Goal: Task Accomplishment & Management: Use online tool/utility

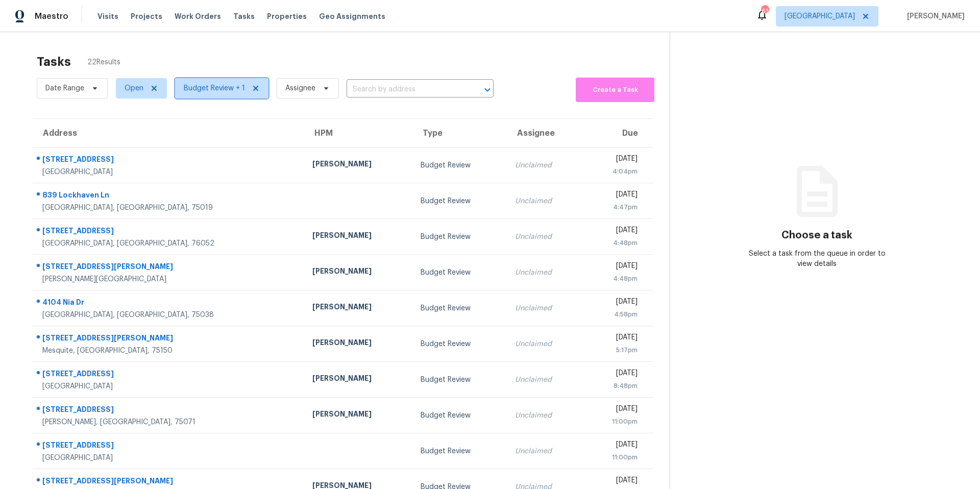
click at [253, 86] on icon at bounding box center [256, 88] width 8 height 8
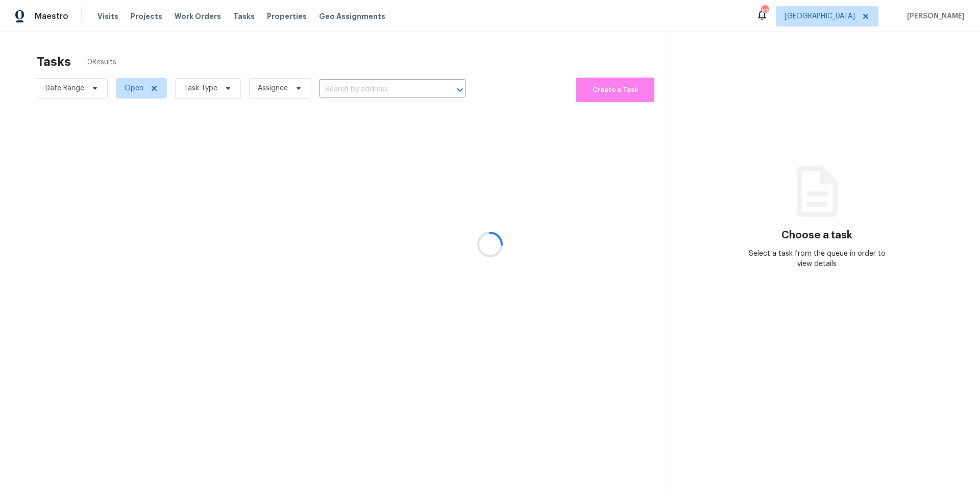
click at [230, 89] on div at bounding box center [490, 244] width 980 height 489
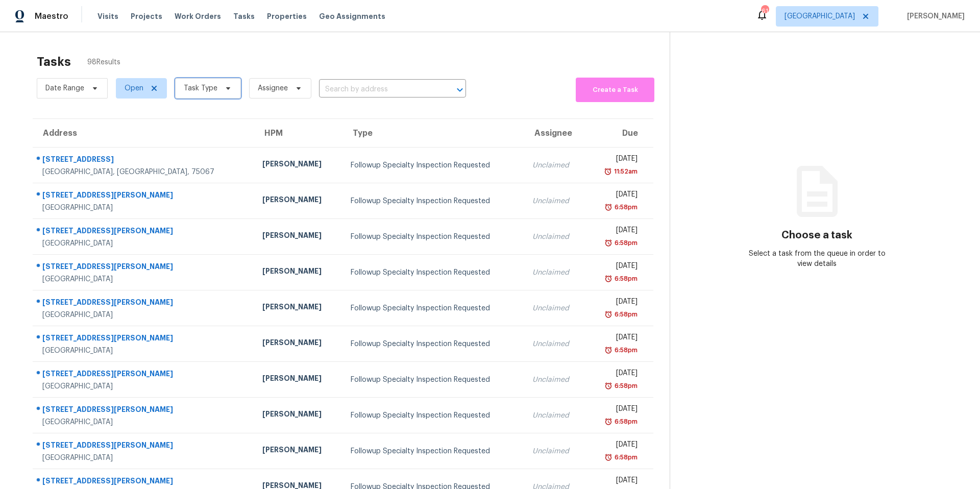
click at [229, 88] on icon at bounding box center [228, 88] width 8 height 8
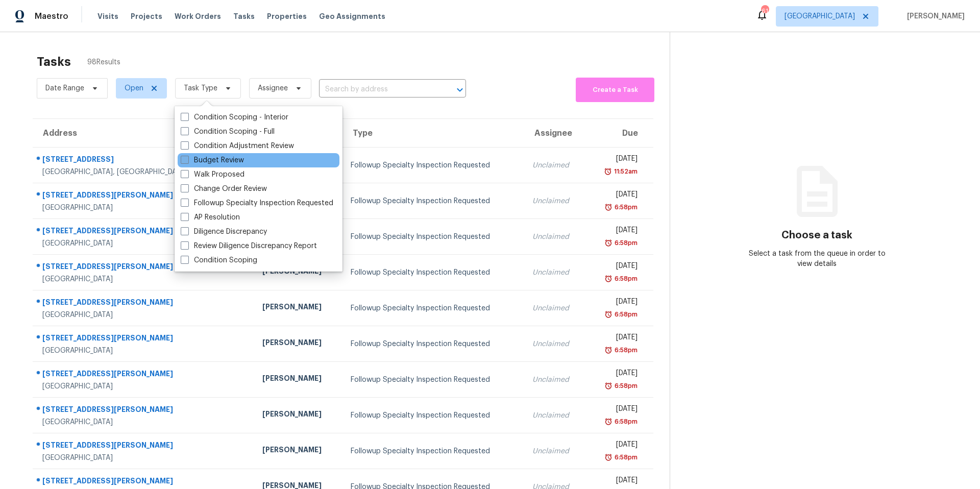
click at [211, 160] on label "Budget Review" at bounding box center [212, 160] width 63 height 10
click at [187, 160] on input "Budget Review" at bounding box center [184, 158] width 7 height 7
checkbox input "true"
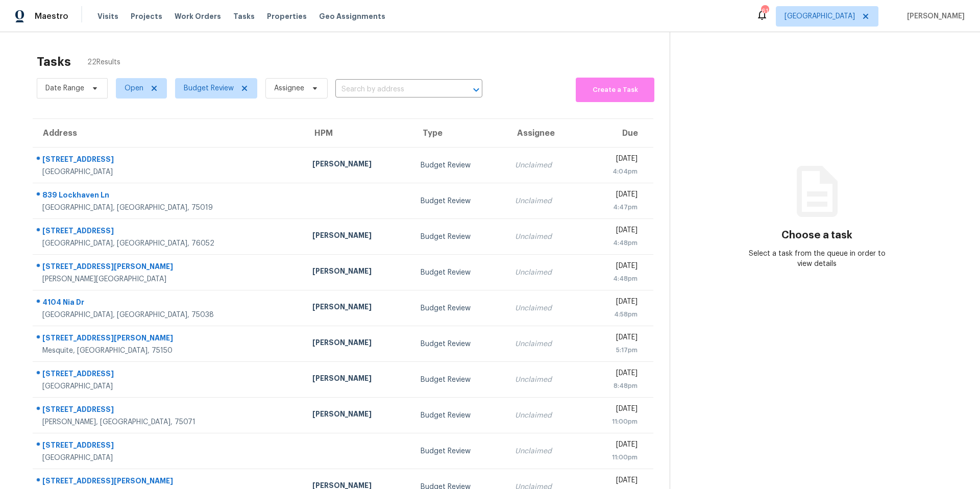
click at [247, 51] on div "Tasks 22 Results" at bounding box center [353, 62] width 633 height 27
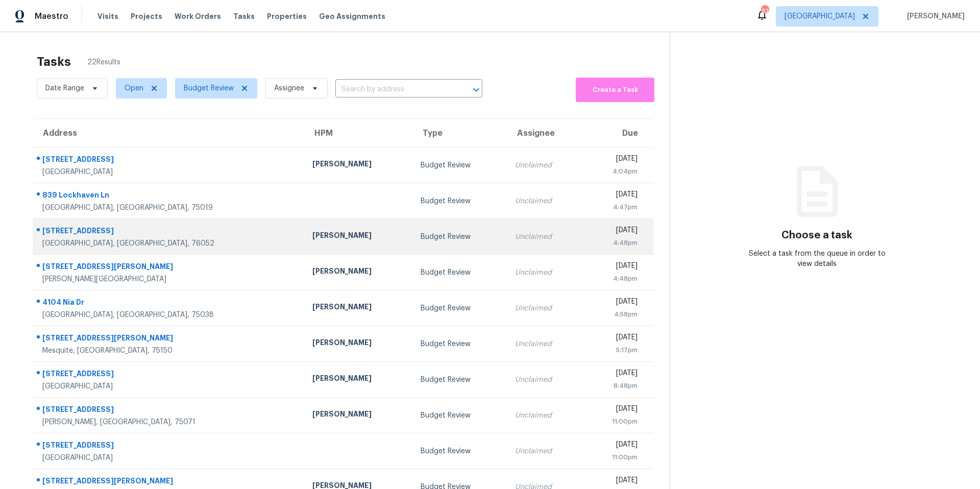
scroll to position [43, 0]
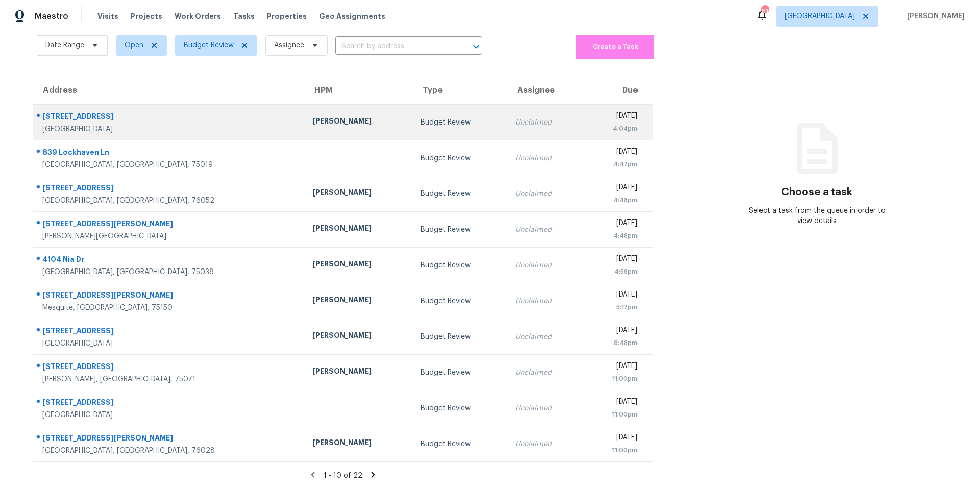
click at [328, 133] on td "[PERSON_NAME]" at bounding box center [358, 123] width 108 height 36
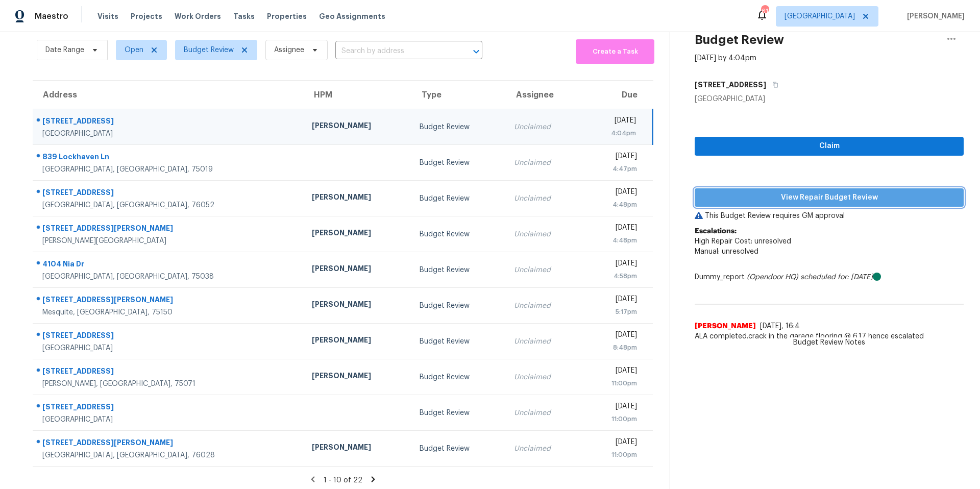
click at [737, 189] on button "View Repair Budget Review" at bounding box center [829, 197] width 269 height 19
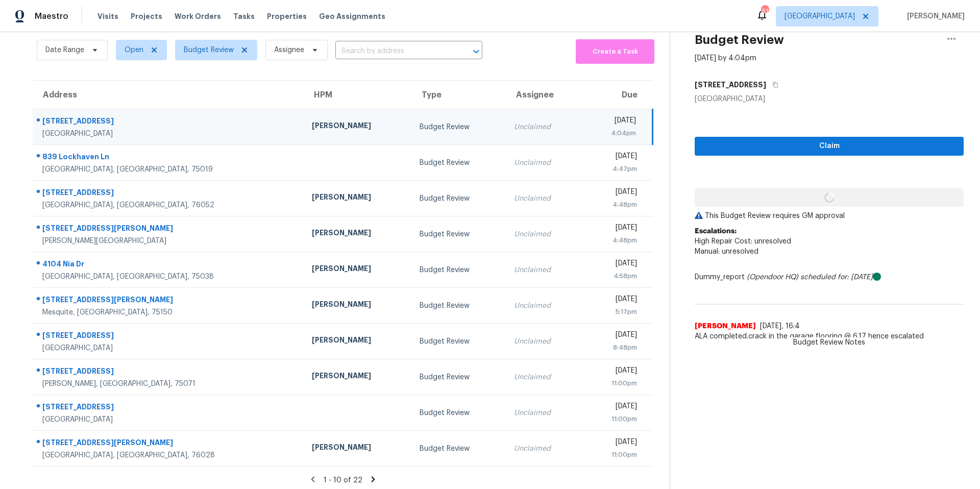
scroll to position [39, 0]
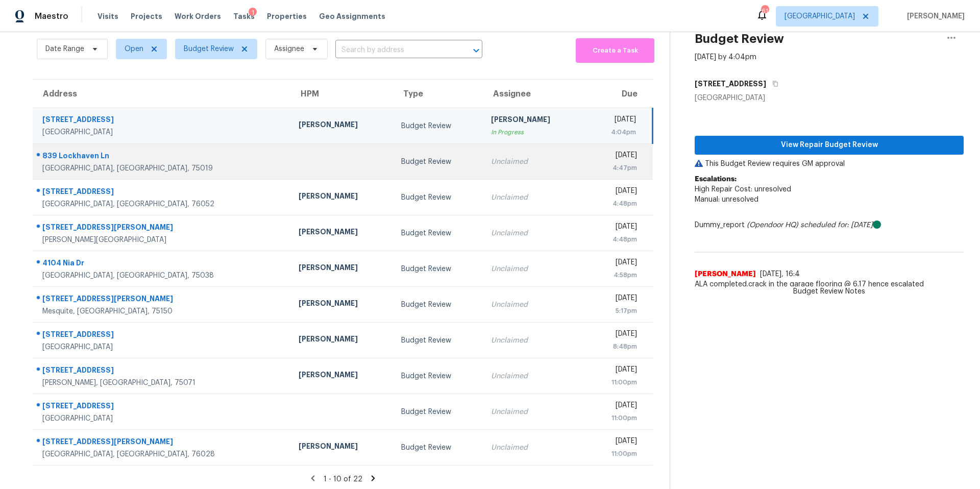
click at [303, 174] on td at bounding box center [342, 162] width 102 height 36
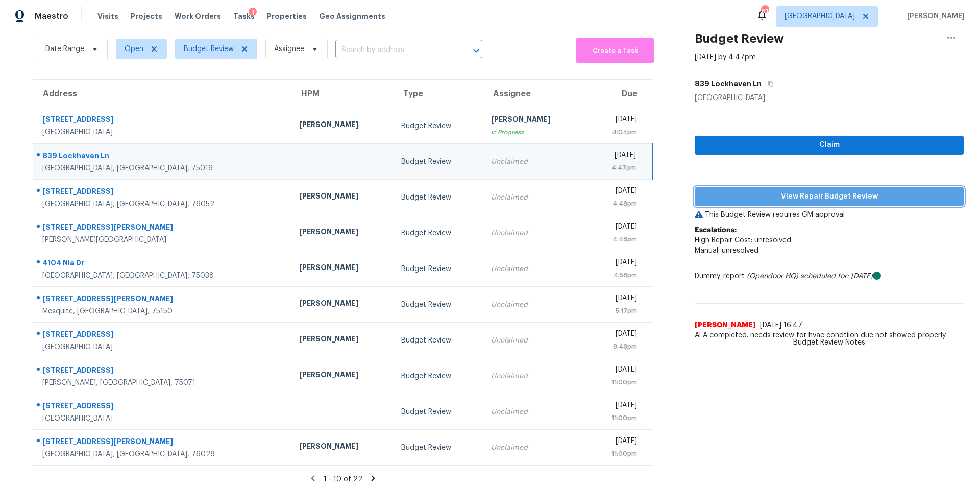
click at [778, 200] on span "View Repair Budget Review" at bounding box center [829, 196] width 253 height 13
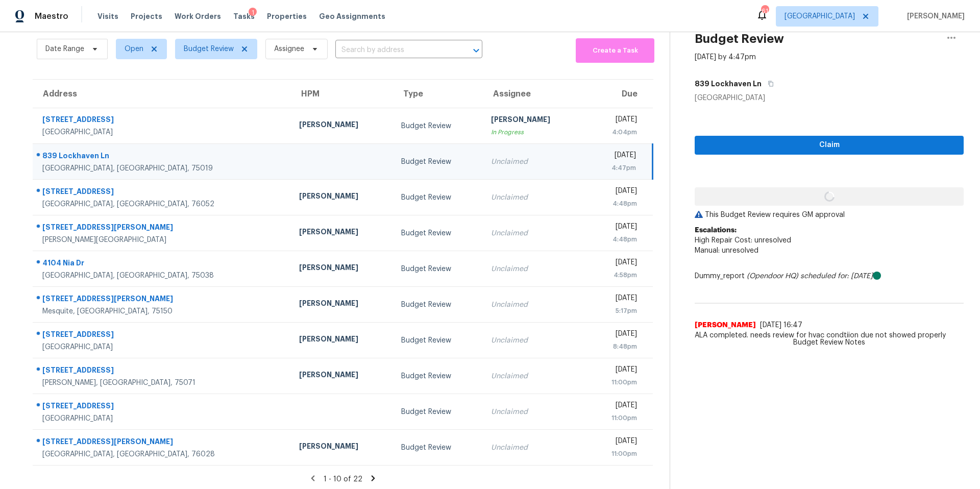
scroll to position [43, 0]
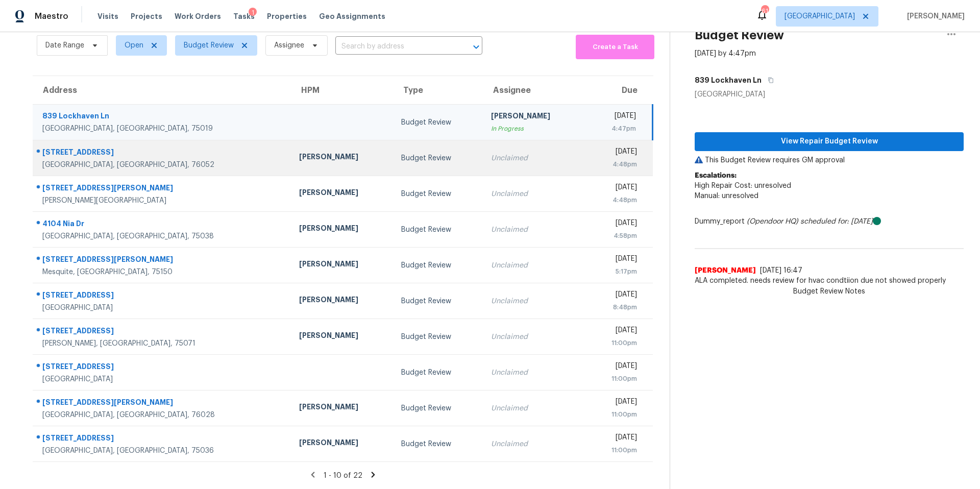
click at [317, 159] on div "[PERSON_NAME]" at bounding box center [342, 158] width 86 height 13
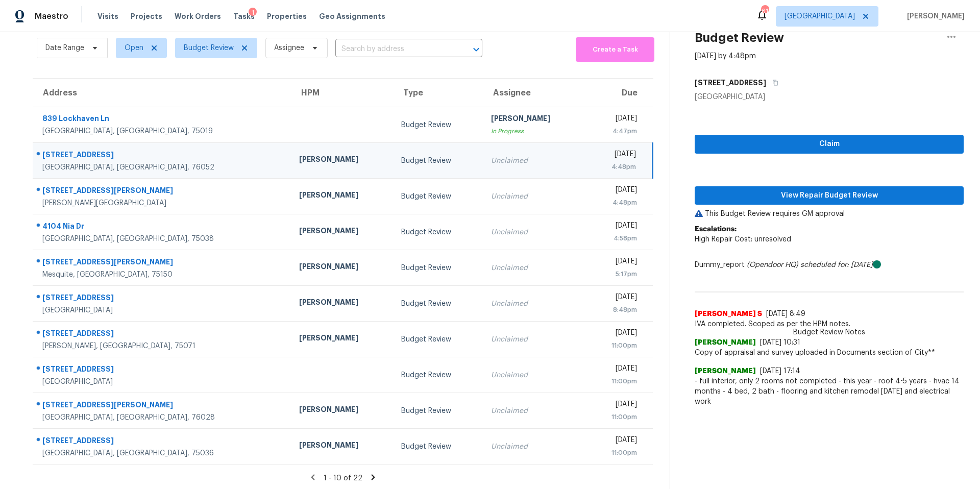
click at [811, 203] on div "Claim View Repair Budget Review This Budget Review requires GM approval Escalat…" at bounding box center [829, 257] width 269 height 310
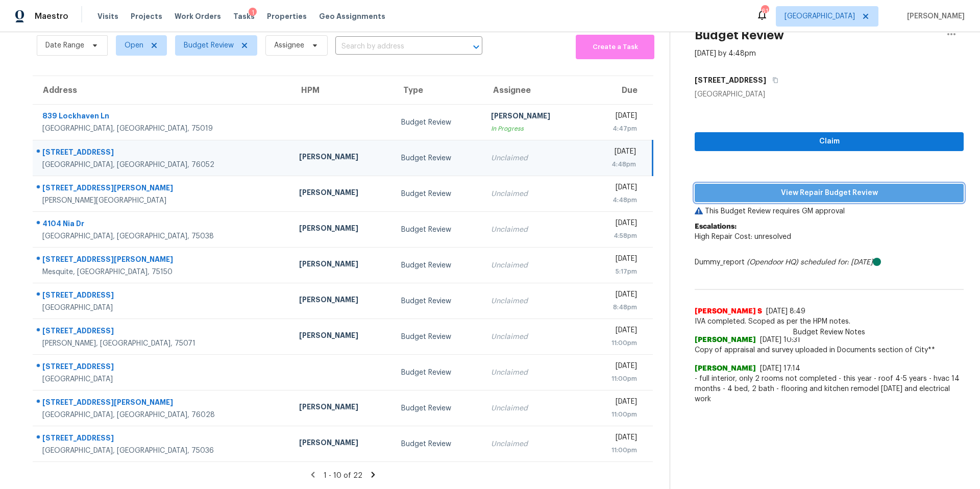
click at [813, 196] on span "View Repair Budget Review" at bounding box center [829, 193] width 253 height 13
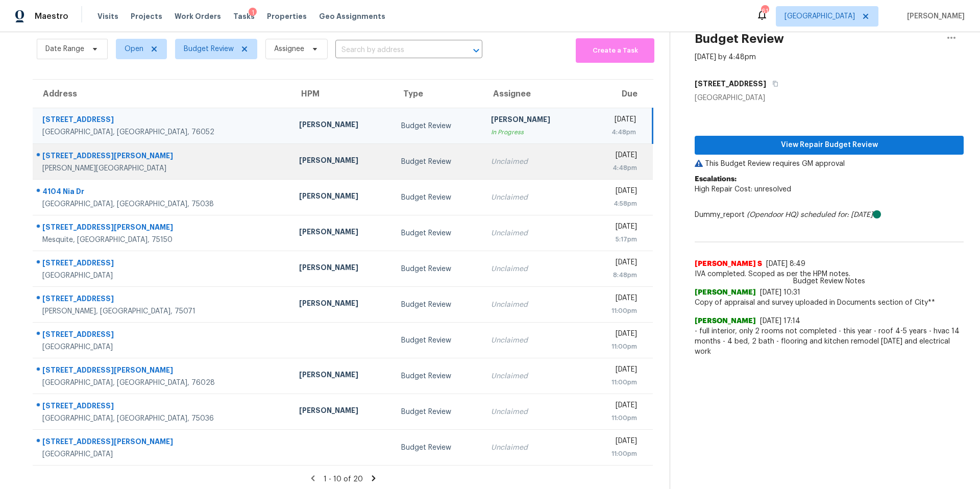
click at [308, 170] on td "[PERSON_NAME]" at bounding box center [342, 162] width 103 height 36
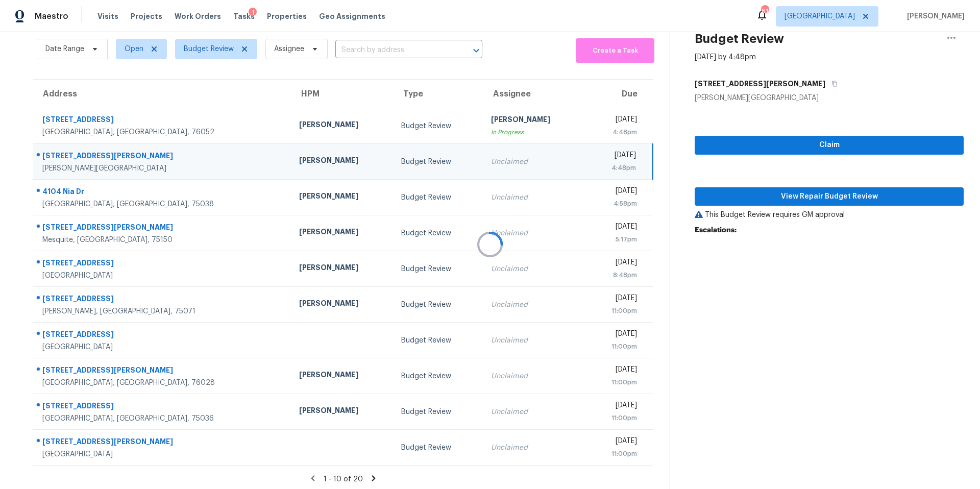
scroll to position [41, 0]
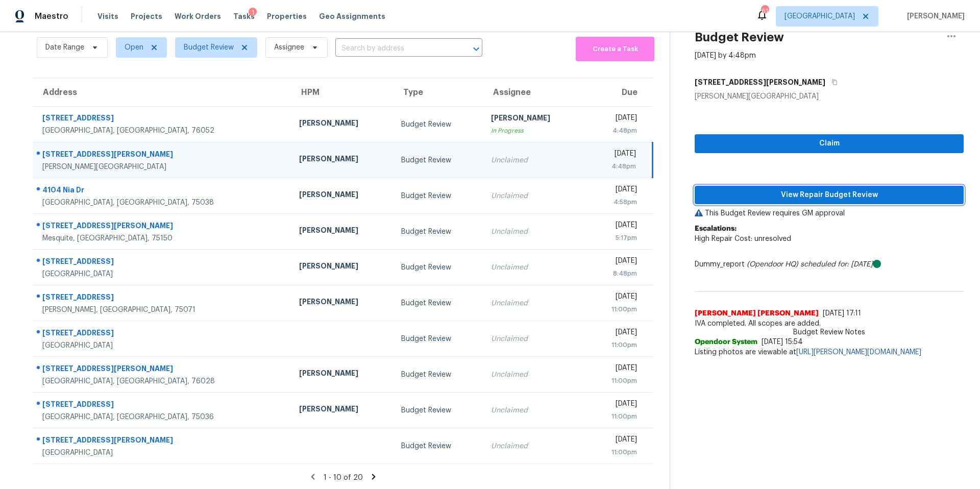
click at [840, 200] on span "View Repair Budget Review" at bounding box center [829, 195] width 253 height 13
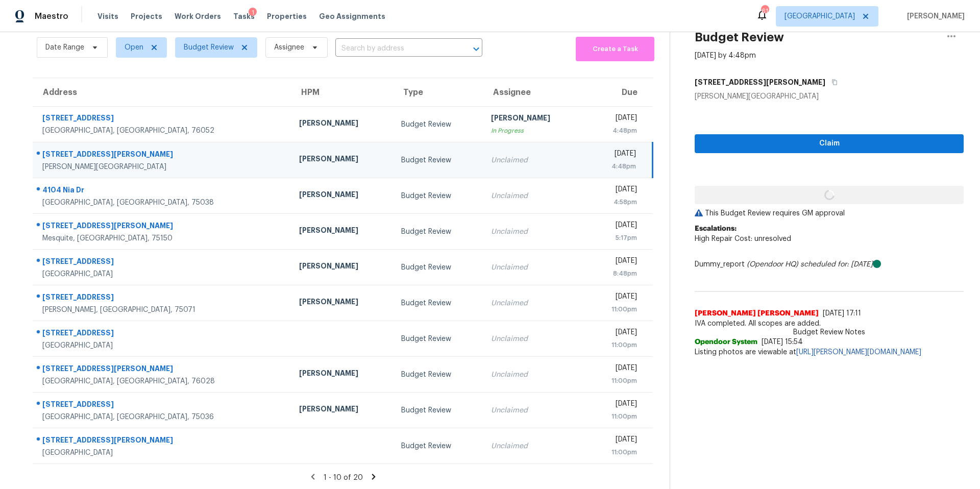
scroll to position [42, 0]
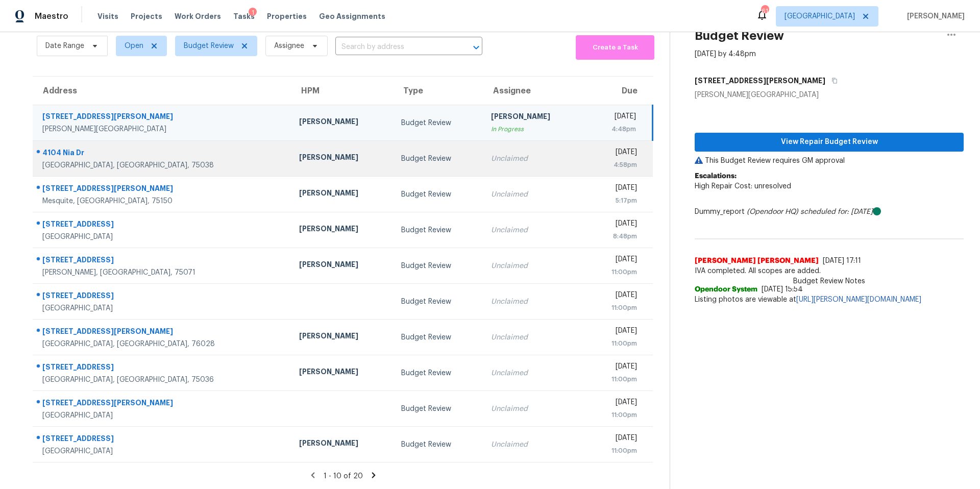
click at [491, 162] on div "Unclaimed" at bounding box center [534, 159] width 86 height 10
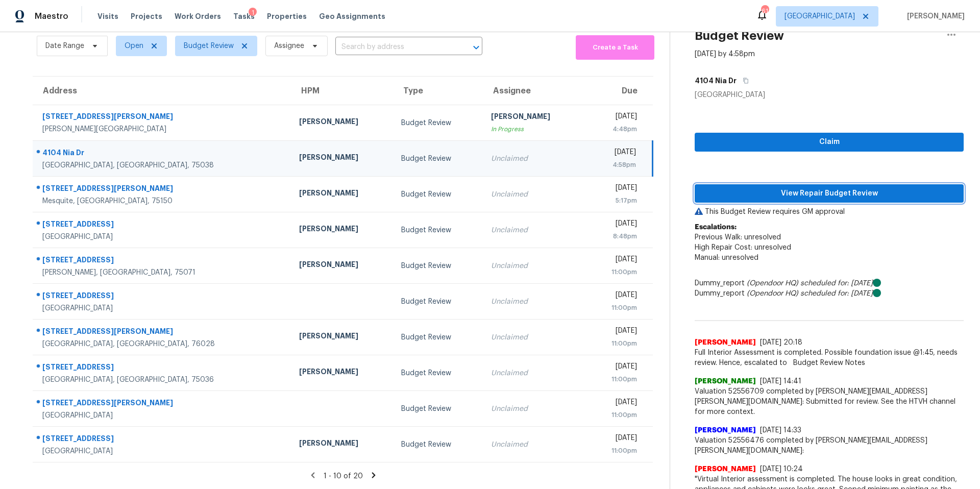
click at [764, 194] on span "View Repair Budget Review" at bounding box center [829, 193] width 253 height 13
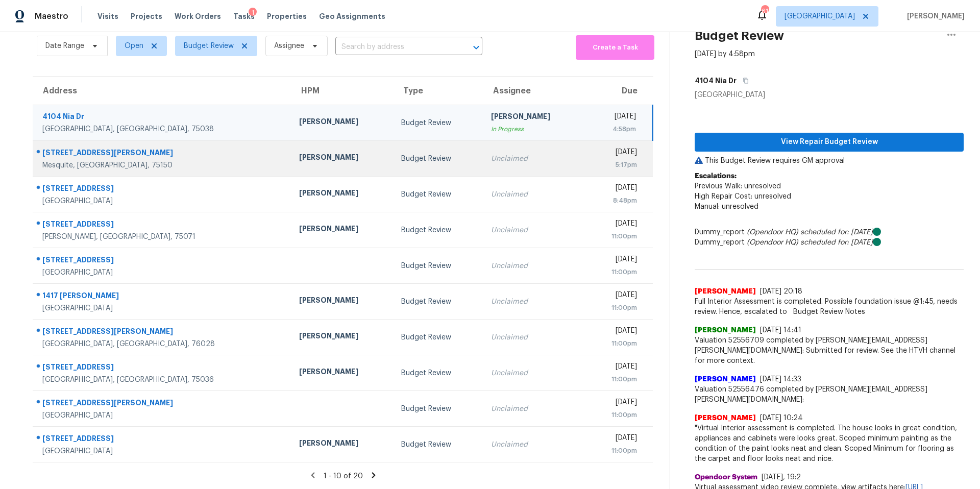
click at [483, 157] on td "Unclaimed" at bounding box center [534, 159] width 103 height 36
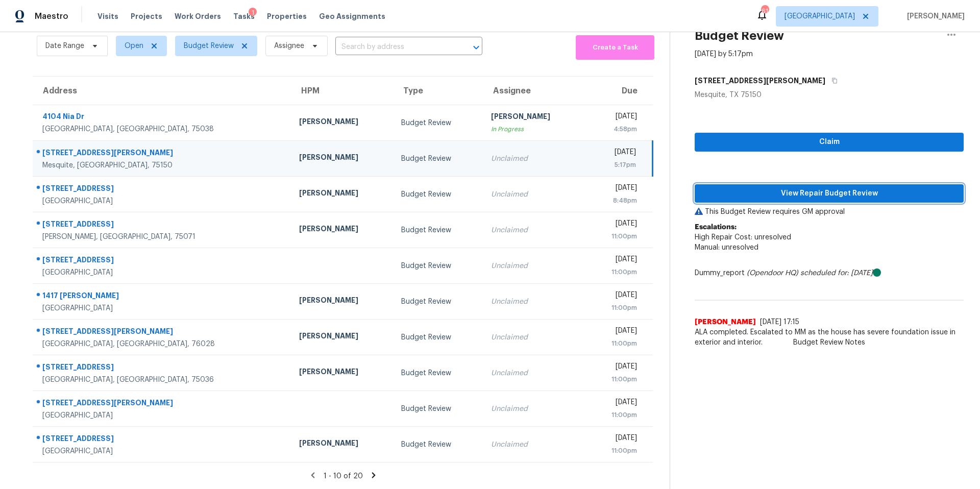
click at [751, 196] on span "View Repair Budget Review" at bounding box center [829, 193] width 253 height 13
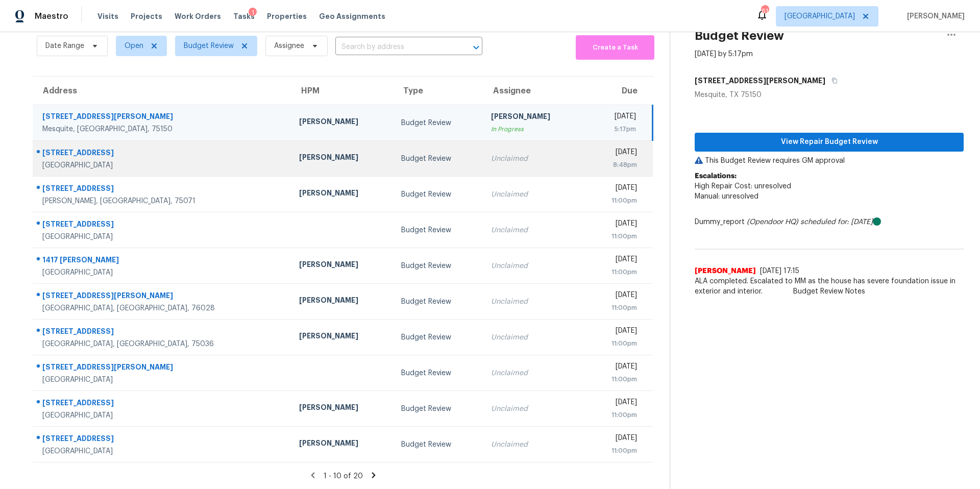
click at [403, 166] on td "Budget Review" at bounding box center [438, 159] width 90 height 36
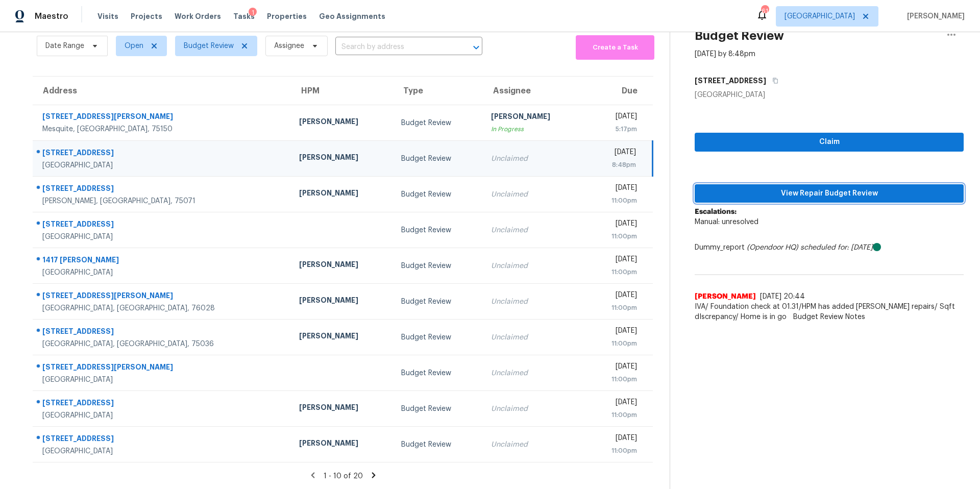
click at [773, 193] on span "View Repair Budget Review" at bounding box center [829, 193] width 253 height 13
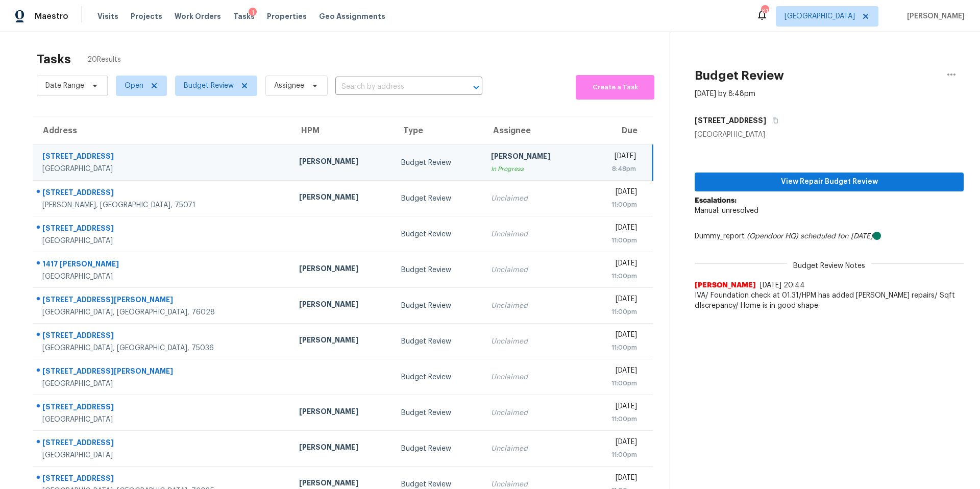
scroll to position [0, 0]
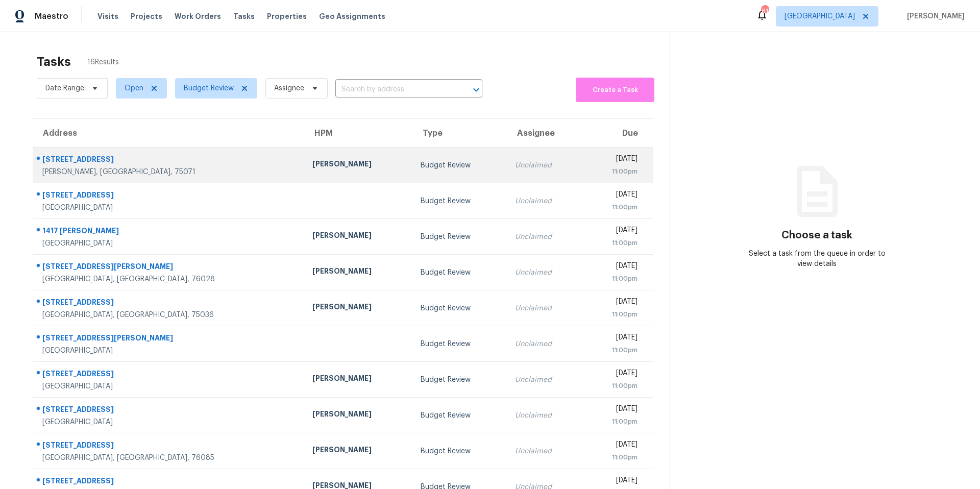
click at [342, 175] on td "[PERSON_NAME]" at bounding box center [358, 166] width 108 height 36
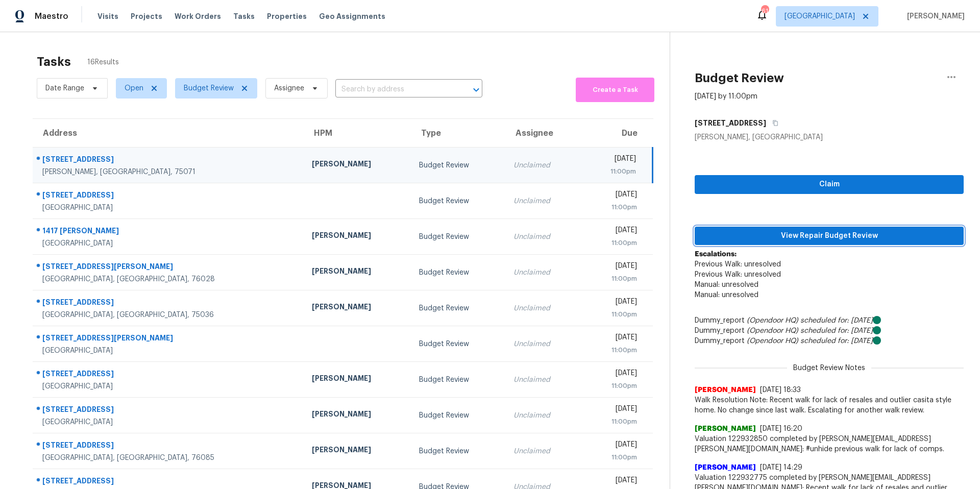
click at [830, 237] on span "View Repair Budget Review" at bounding box center [829, 236] width 253 height 13
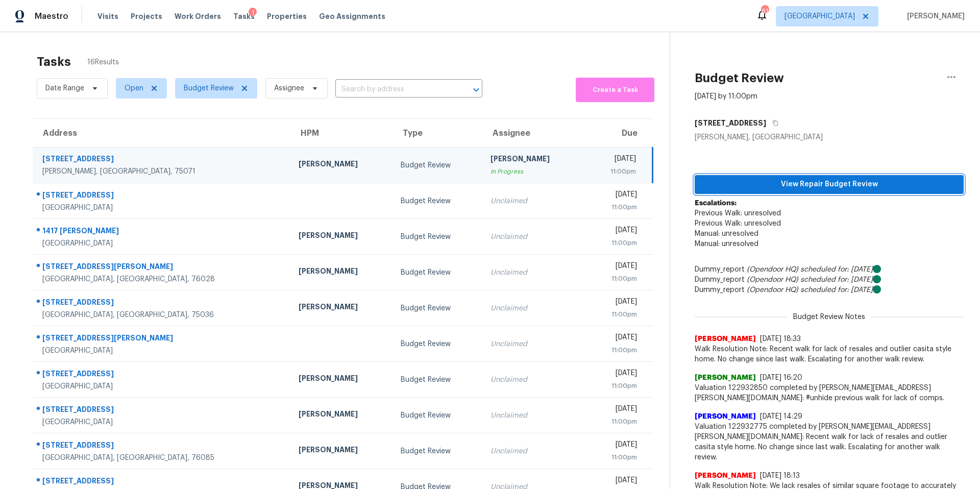
click at [832, 182] on span "View Repair Budget Review" at bounding box center [829, 184] width 253 height 13
